Goal: Information Seeking & Learning: Learn about a topic

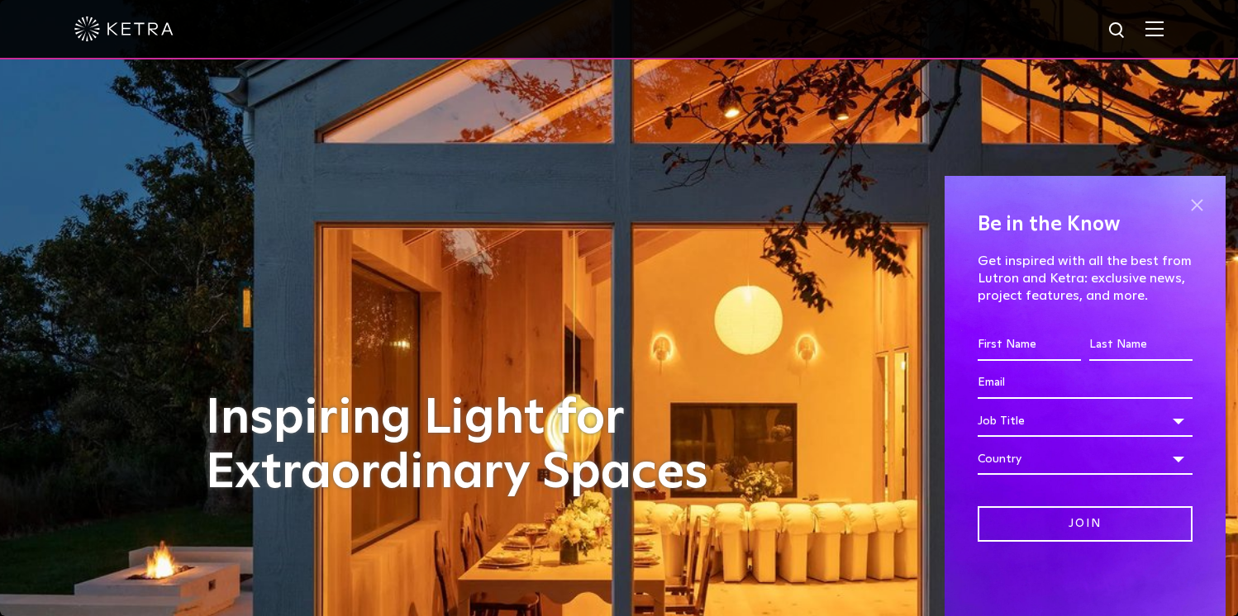
click at [1196, 202] on span at bounding box center [1196, 205] width 25 height 25
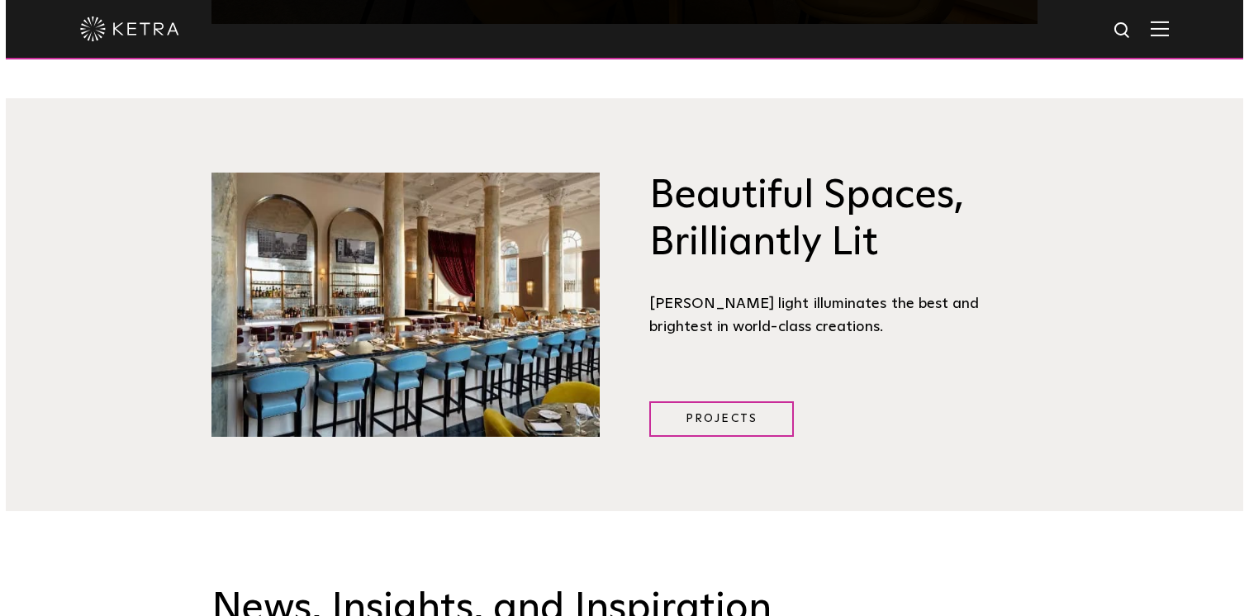
scroll to position [1917, 0]
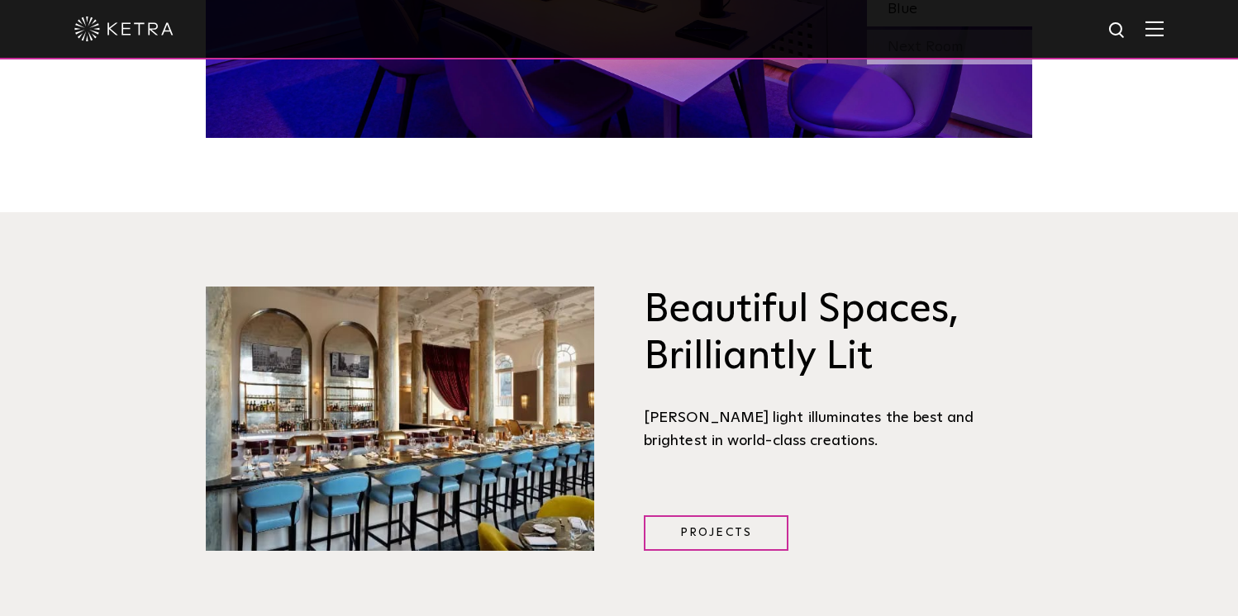
click at [1163, 25] on img at bounding box center [1154, 29] width 18 height 16
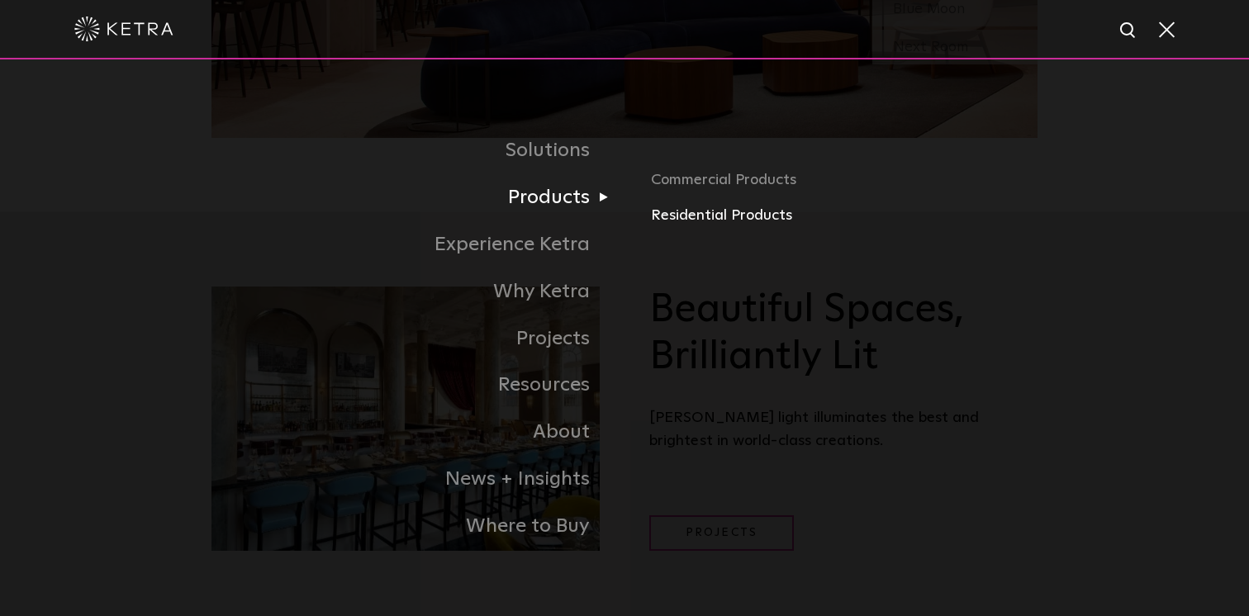
click at [690, 214] on link "Residential Products" at bounding box center [844, 216] width 387 height 24
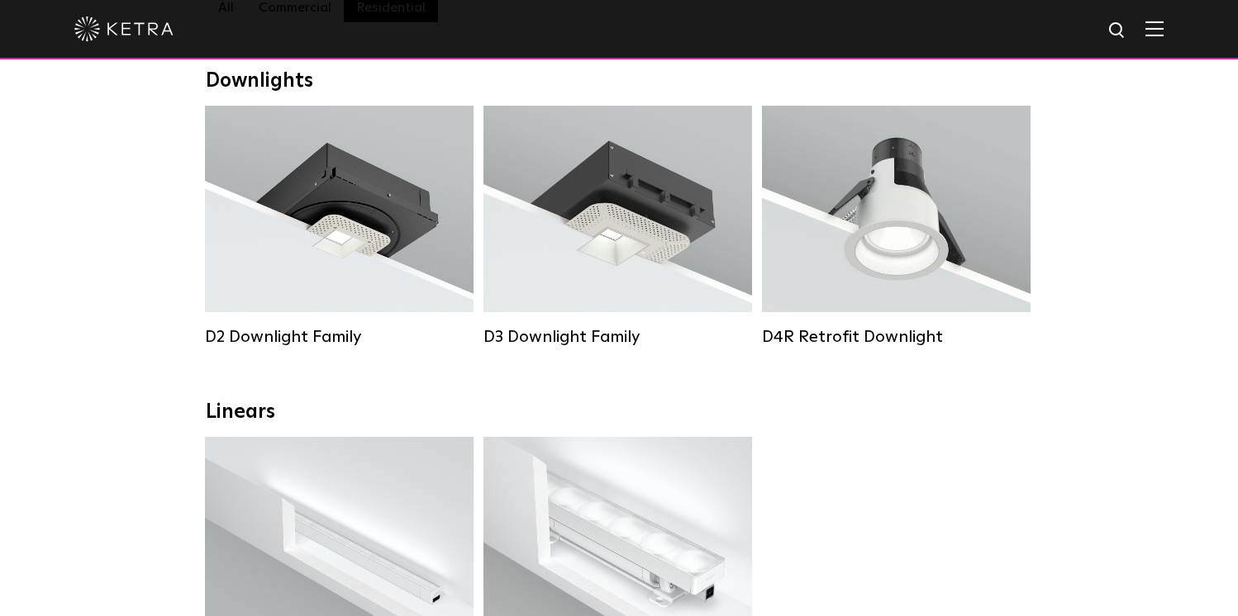
scroll to position [231, 0]
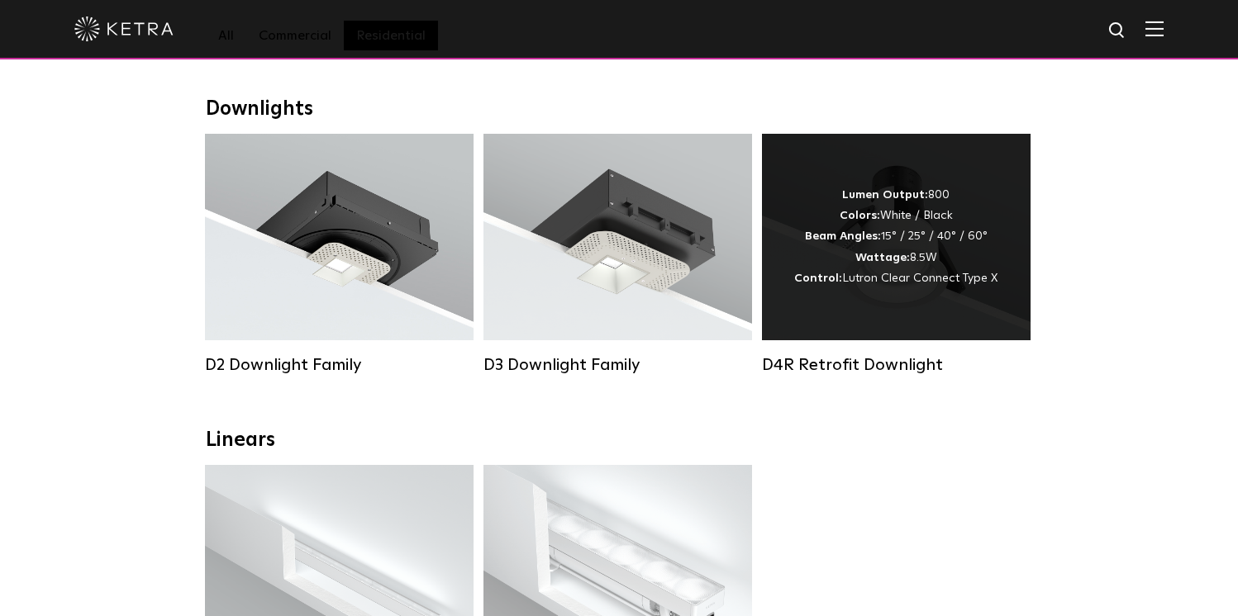
click at [875, 231] on strong "Beam Angles:" at bounding box center [843, 237] width 76 height 12
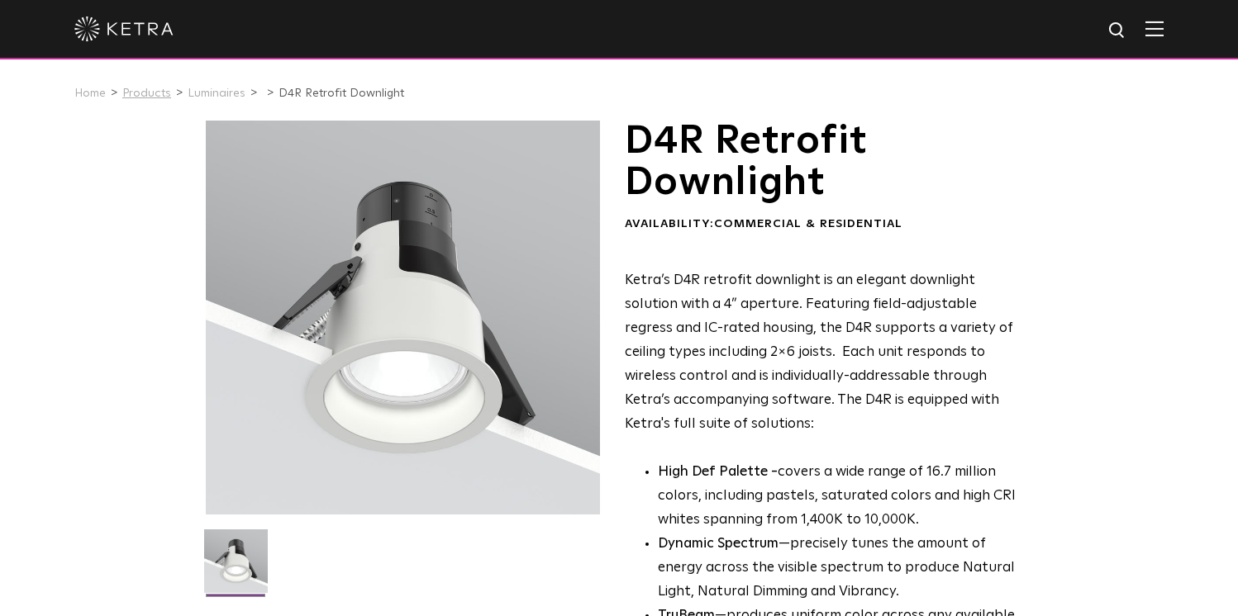
click at [163, 91] on link "Products" at bounding box center [146, 94] width 49 height 12
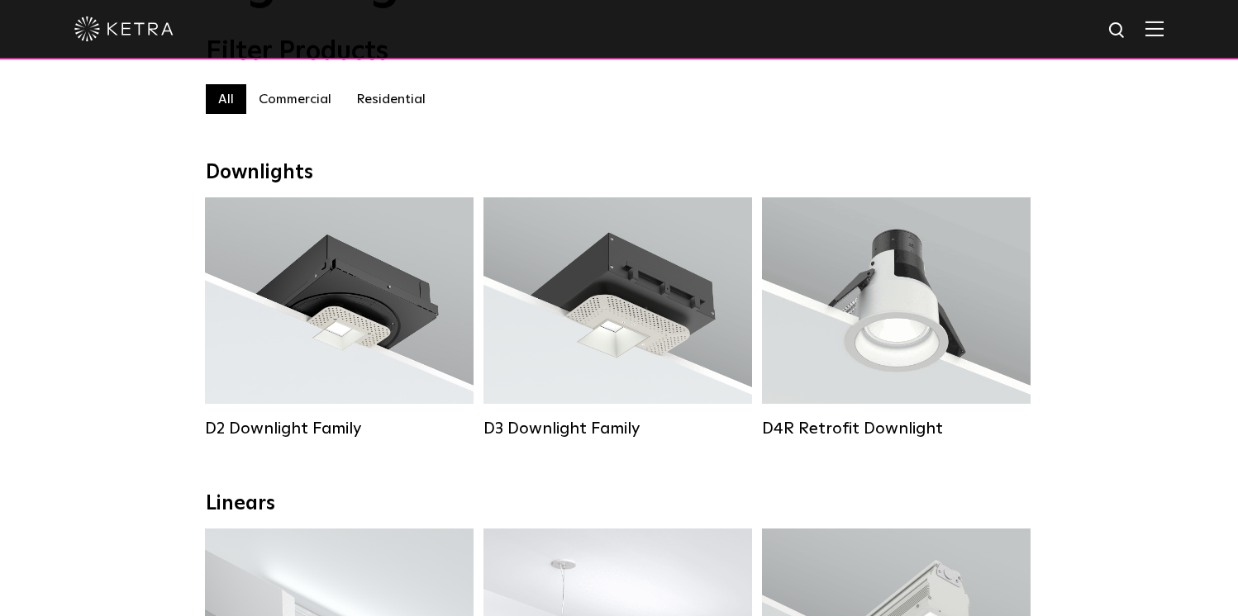
scroll to position [168, 0]
click at [396, 95] on label "Residential" at bounding box center [391, 98] width 94 height 30
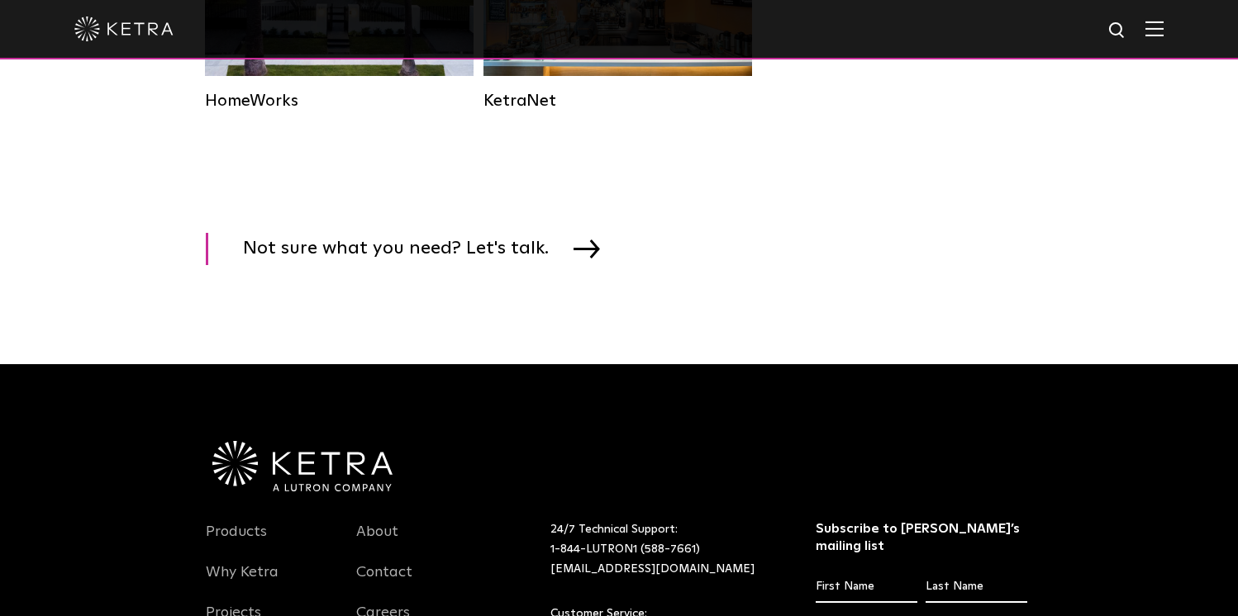
scroll to position [2417, 0]
